Goal: Communication & Community: Ask a question

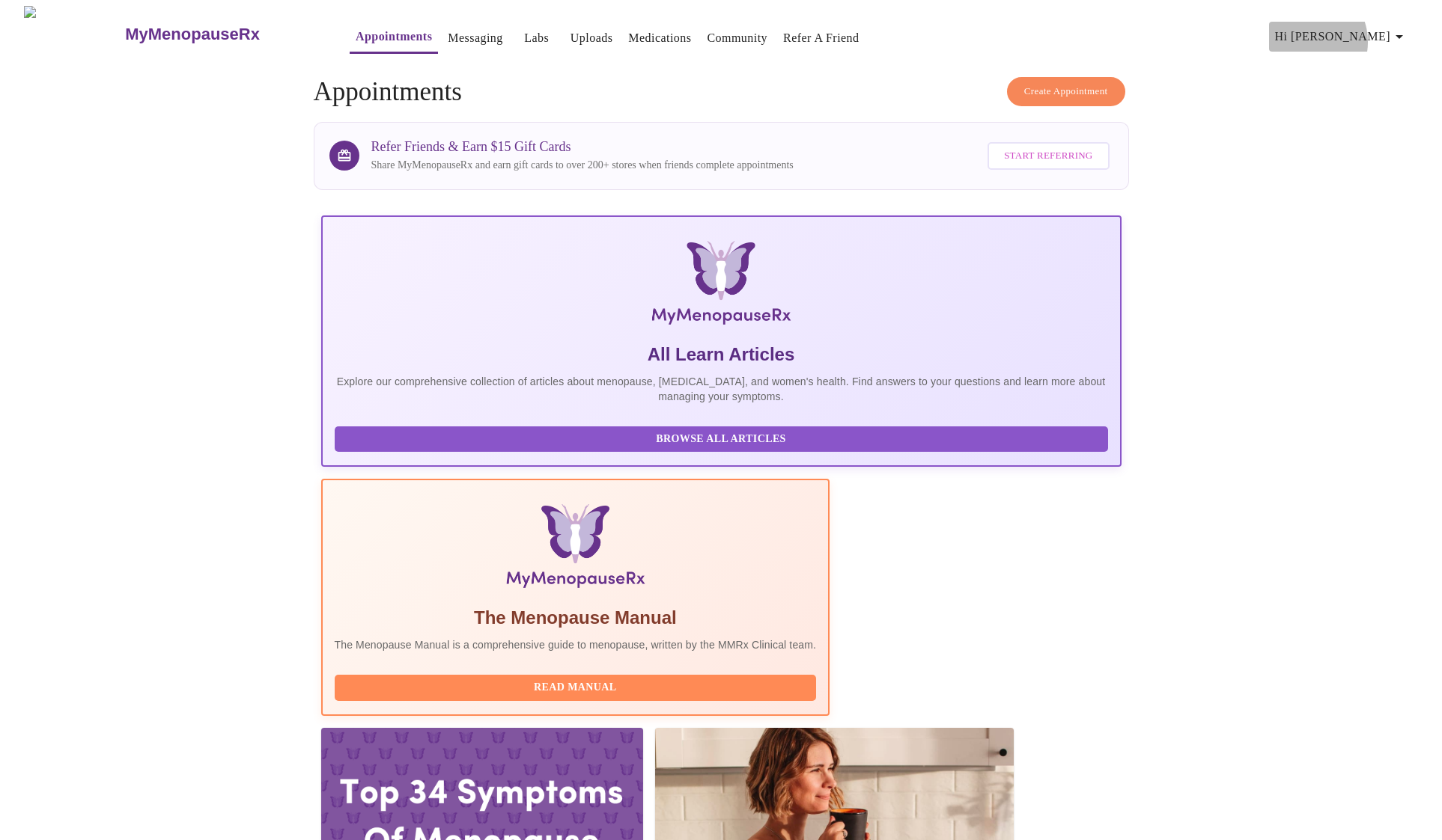
click at [1360, 36] on span "Hi [PERSON_NAME]" at bounding box center [1340, 36] width 133 height 21
click at [1271, 145] on div at bounding box center [721, 420] width 1442 height 840
click at [449, 35] on link "Messaging" at bounding box center [475, 38] width 55 height 21
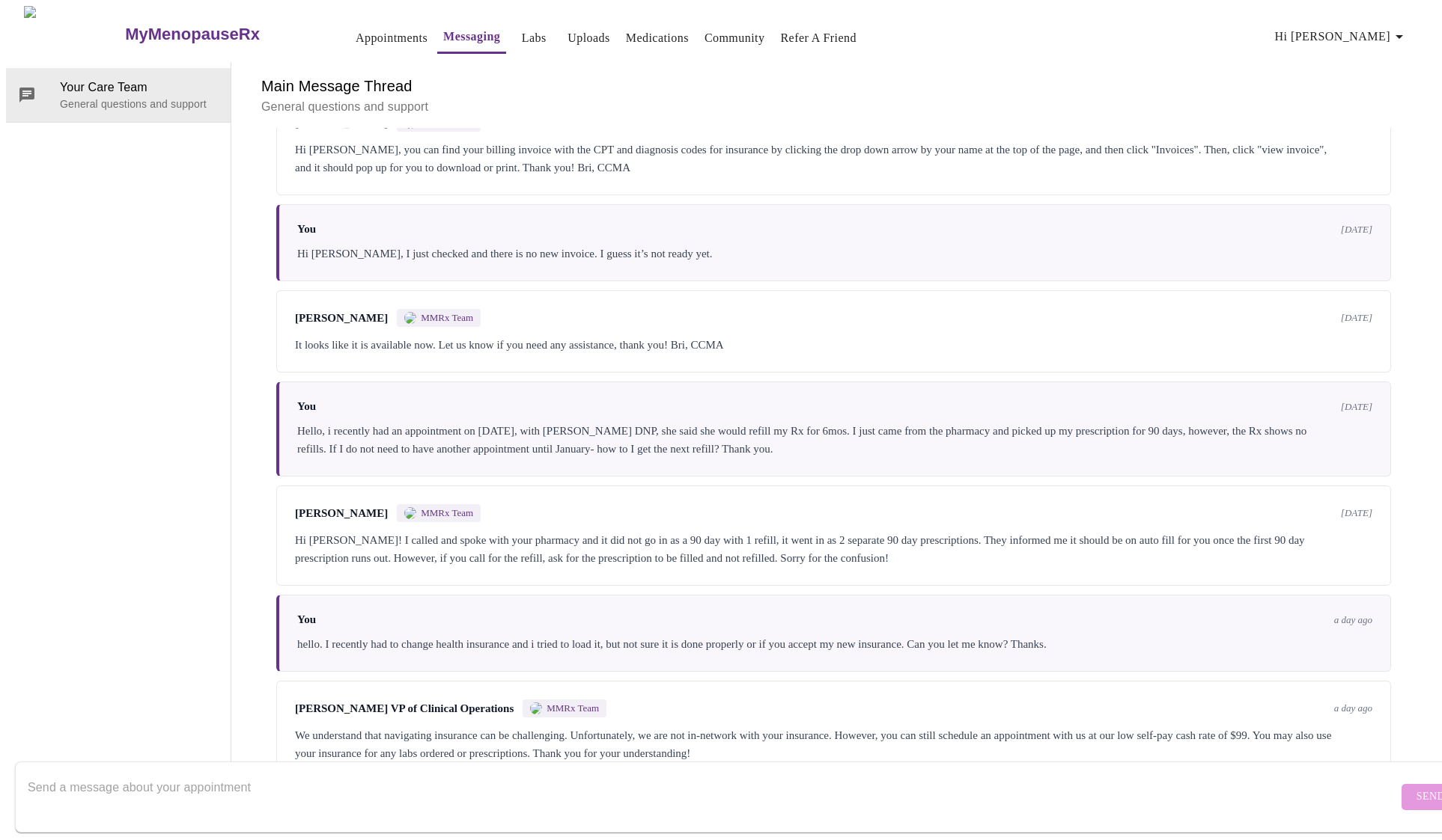
scroll to position [56, 0]
click at [748, 775] on textarea "Send a message about your appointment" at bounding box center [713, 797] width 1370 height 48
type textarea "H"
